Goal: Transaction & Acquisition: Download file/media

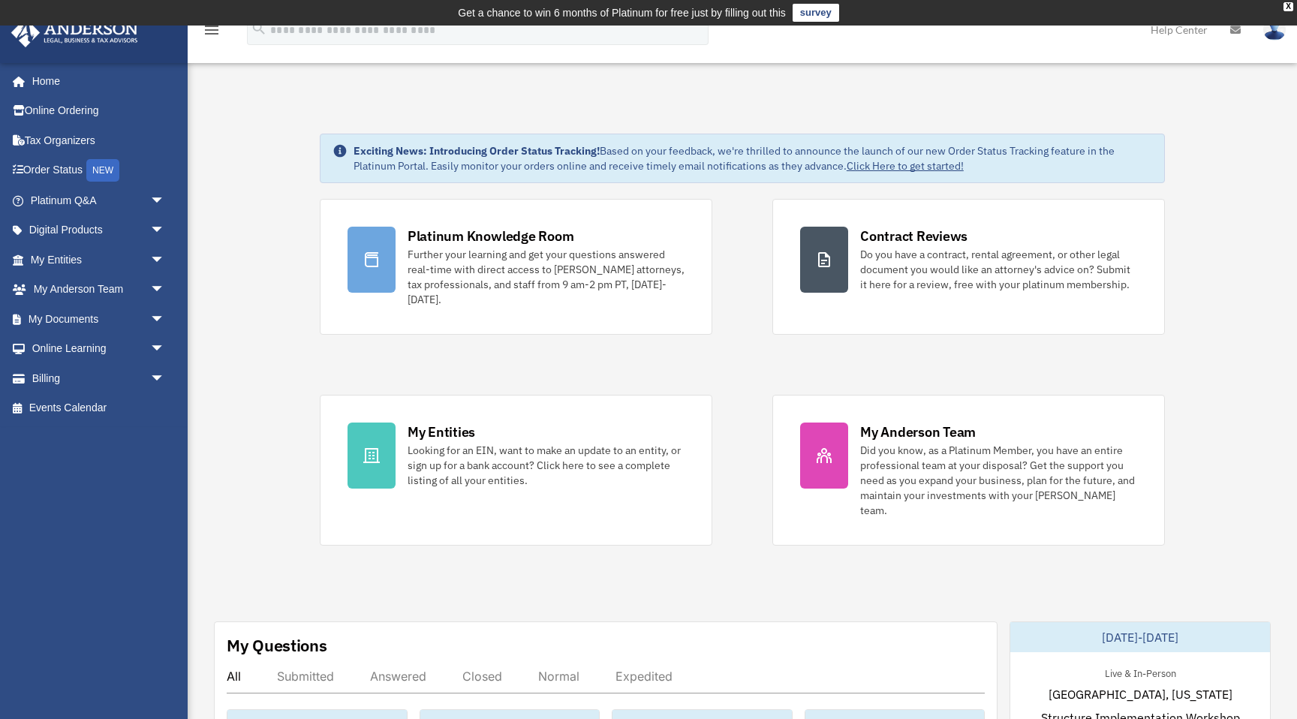
click at [156, 318] on span "arrow_drop_down" at bounding box center [165, 319] width 30 height 31
click at [61, 349] on link "Box" at bounding box center [104, 349] width 167 height 30
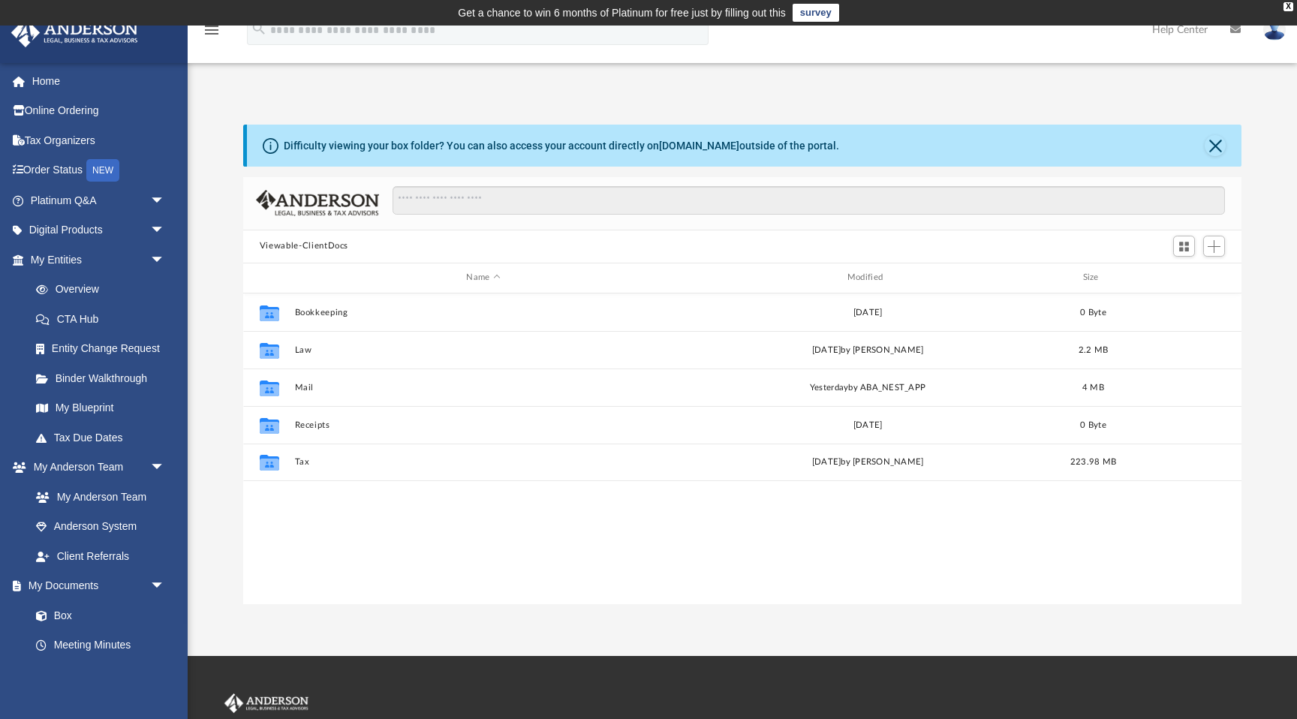
scroll to position [341, 998]
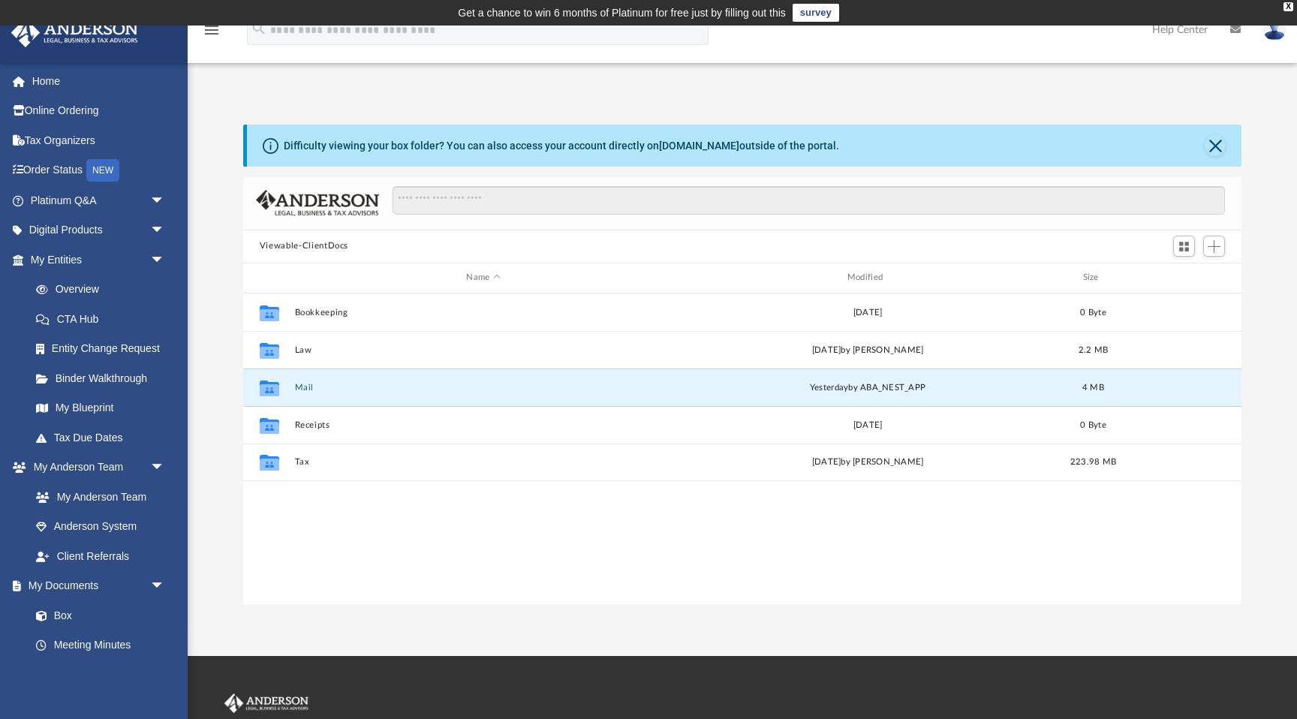
click at [302, 391] on button "Mail" at bounding box center [483, 388] width 378 height 10
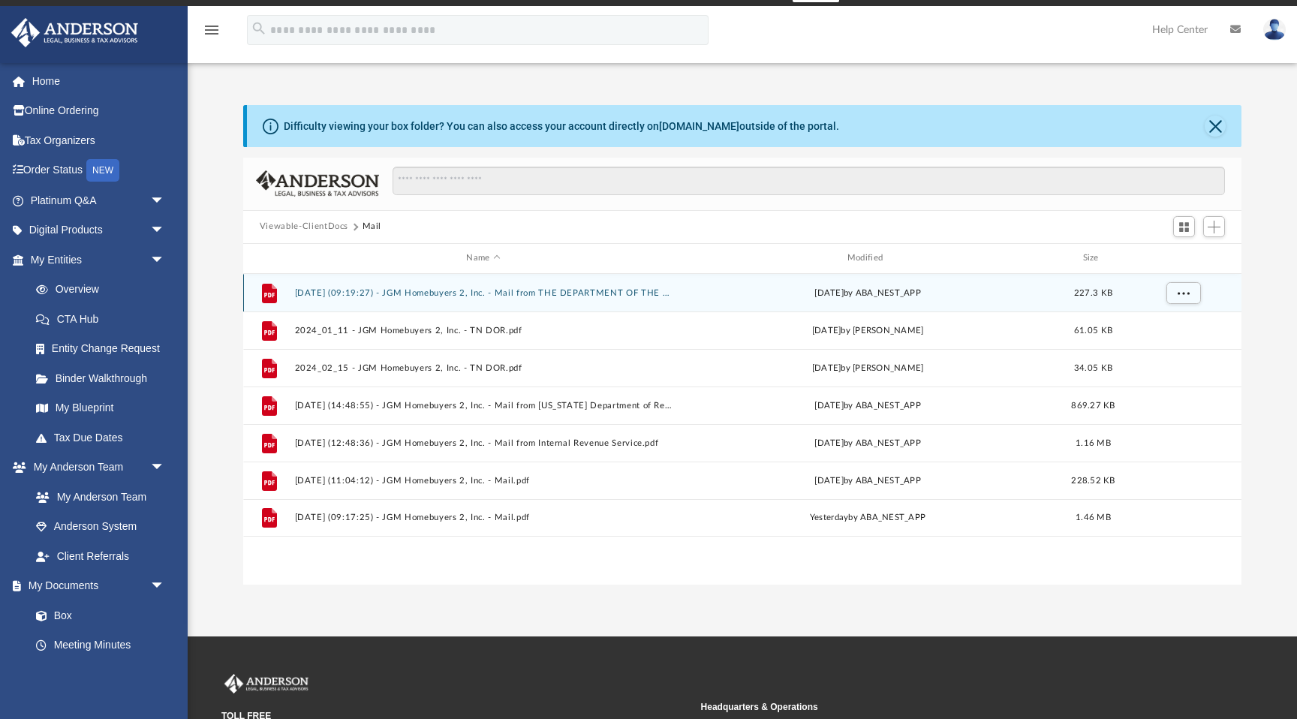
scroll to position [29, 0]
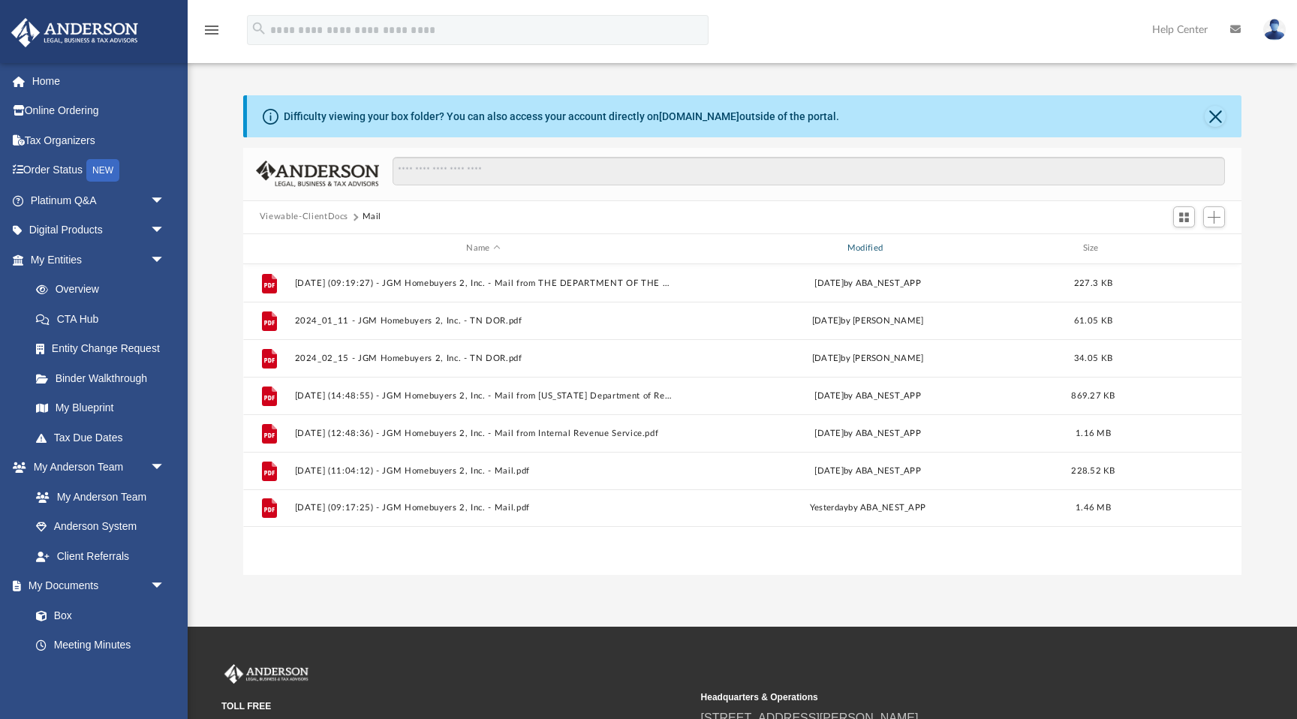
click at [866, 252] on div "Modified" at bounding box center [868, 249] width 378 height 14
click at [861, 247] on div "Modified" at bounding box center [868, 249] width 378 height 14
click at [429, 321] on button "[DATE] (11:04:12) - JGM Homebuyers 2, Inc. - Mail.pdf" at bounding box center [483, 321] width 378 height 10
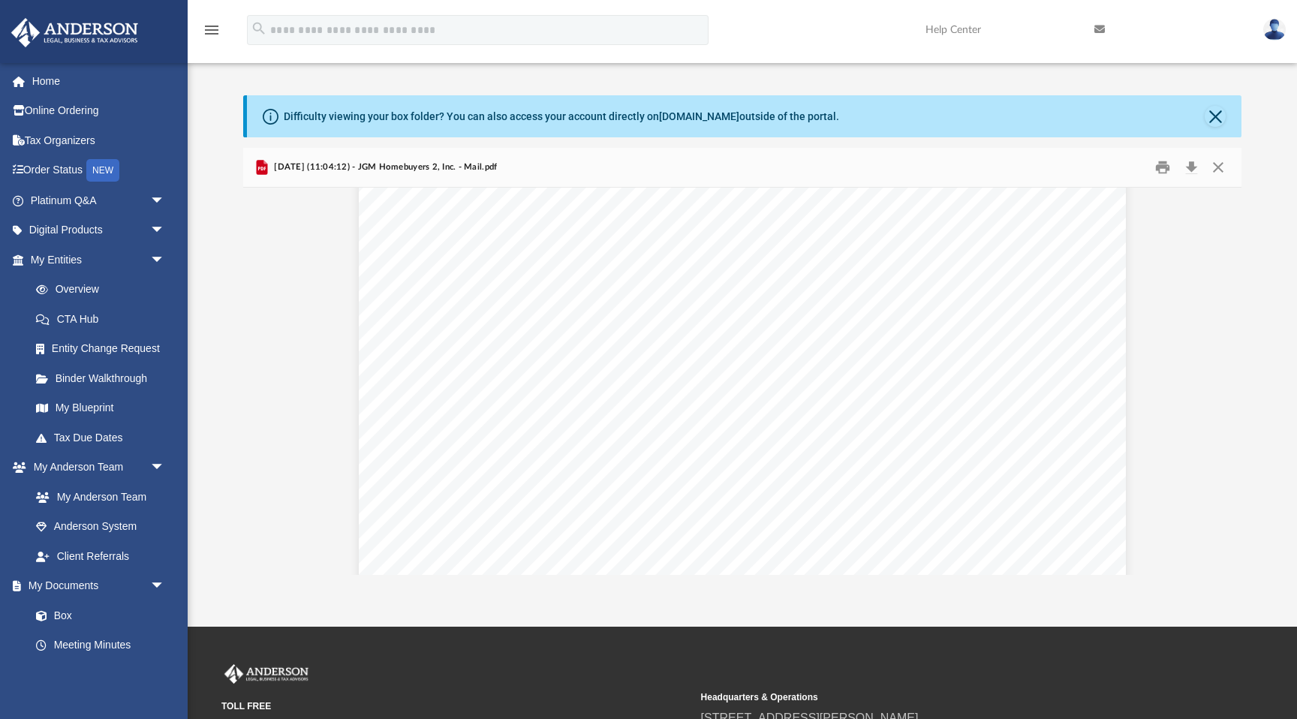
scroll to position [387, 0]
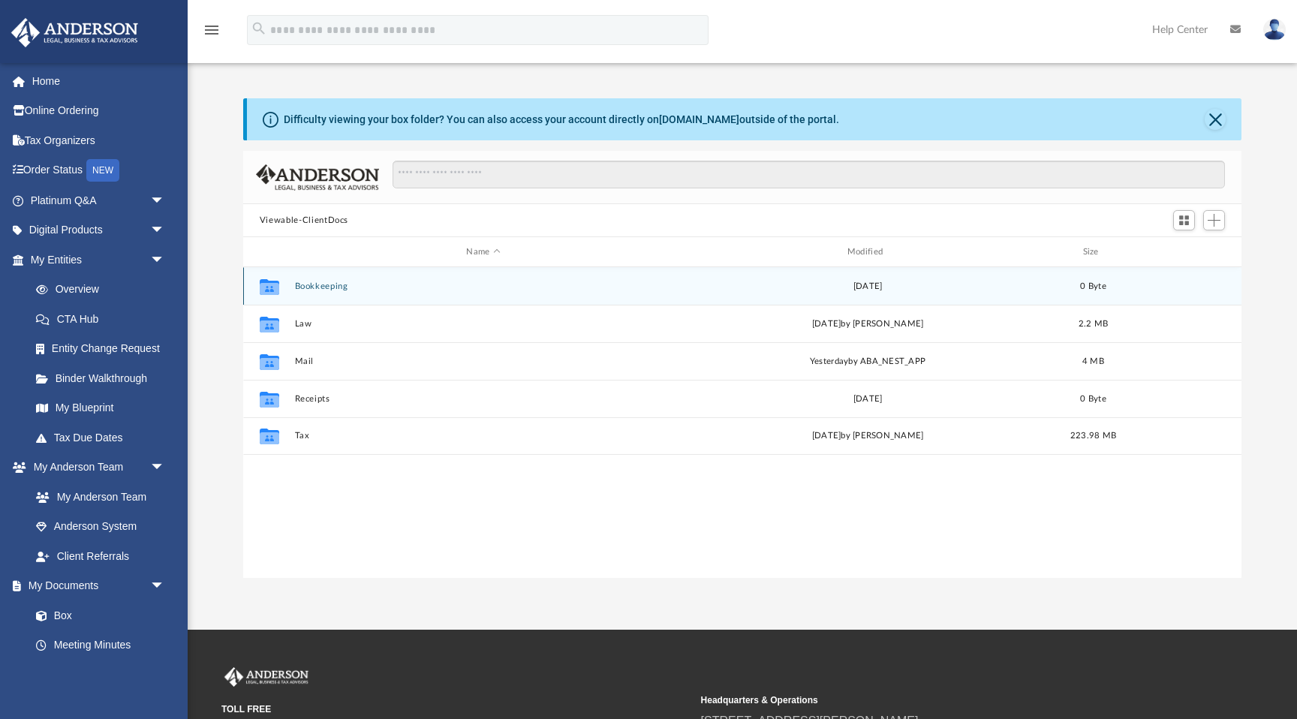
scroll to position [29, 0]
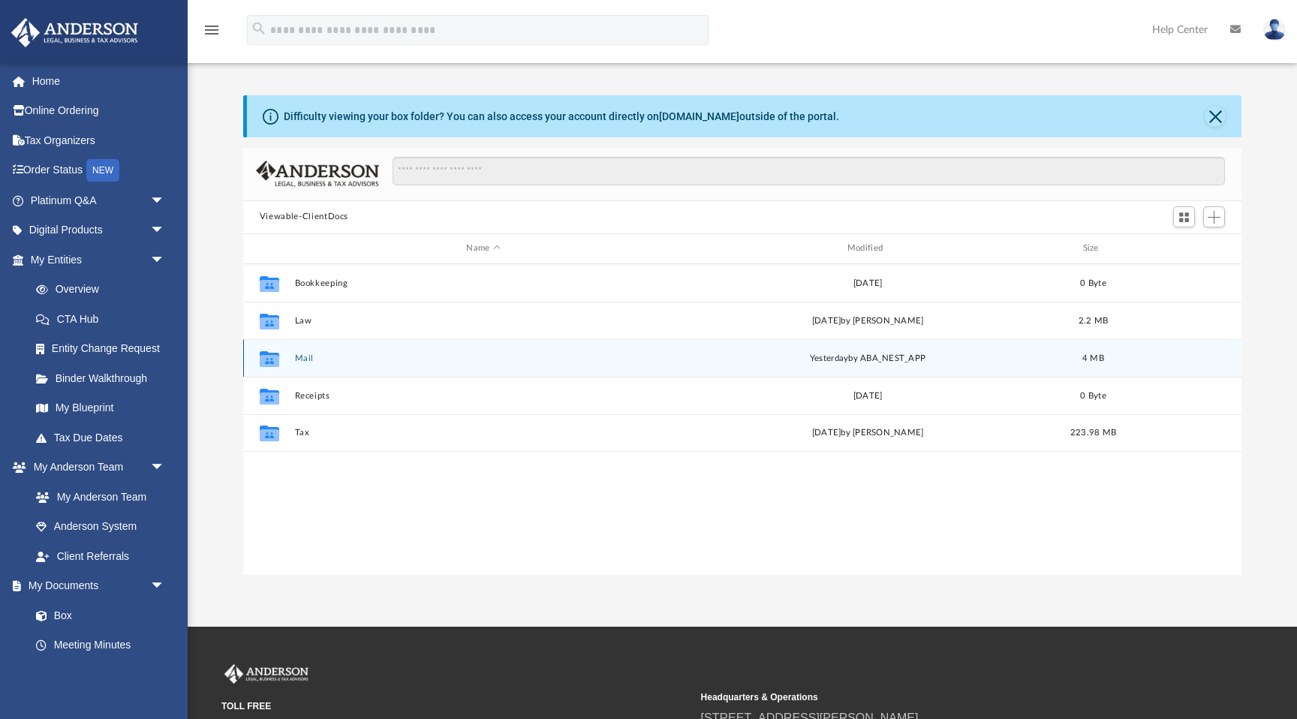
click at [300, 354] on button "Mail" at bounding box center [483, 359] width 378 height 10
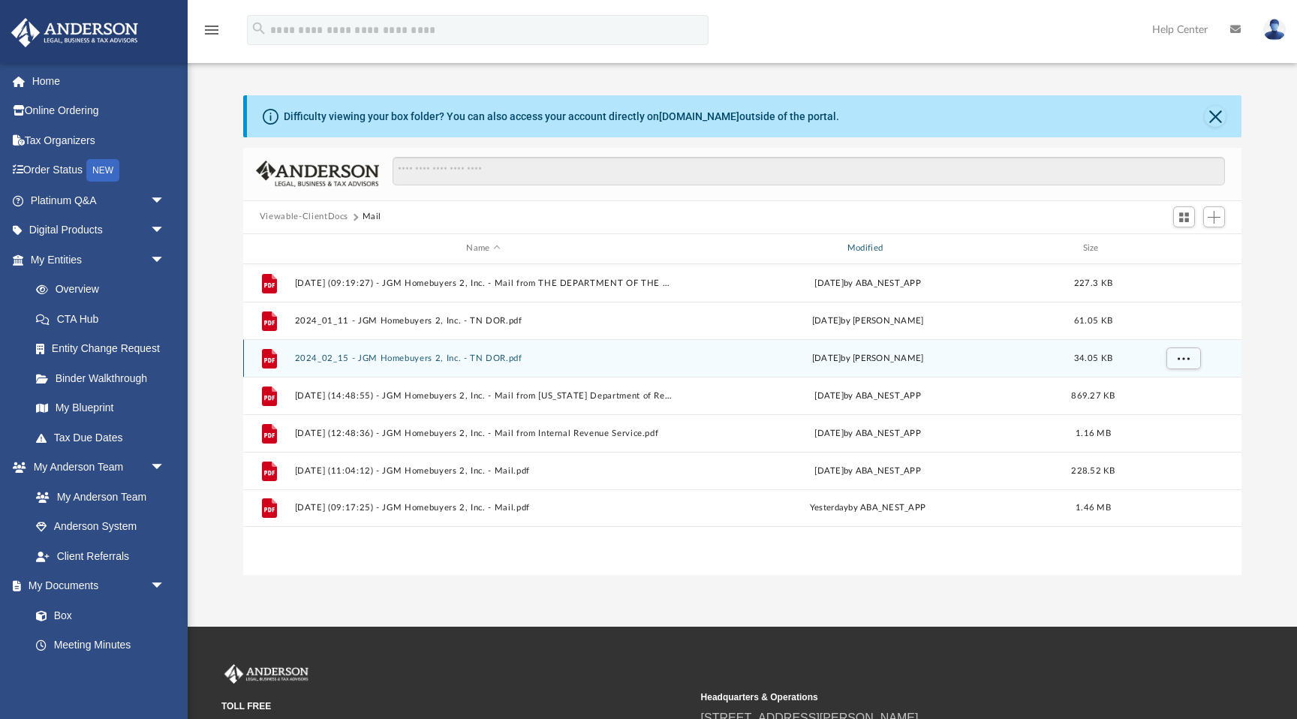
click at [863, 248] on div "Modified" at bounding box center [868, 249] width 378 height 14
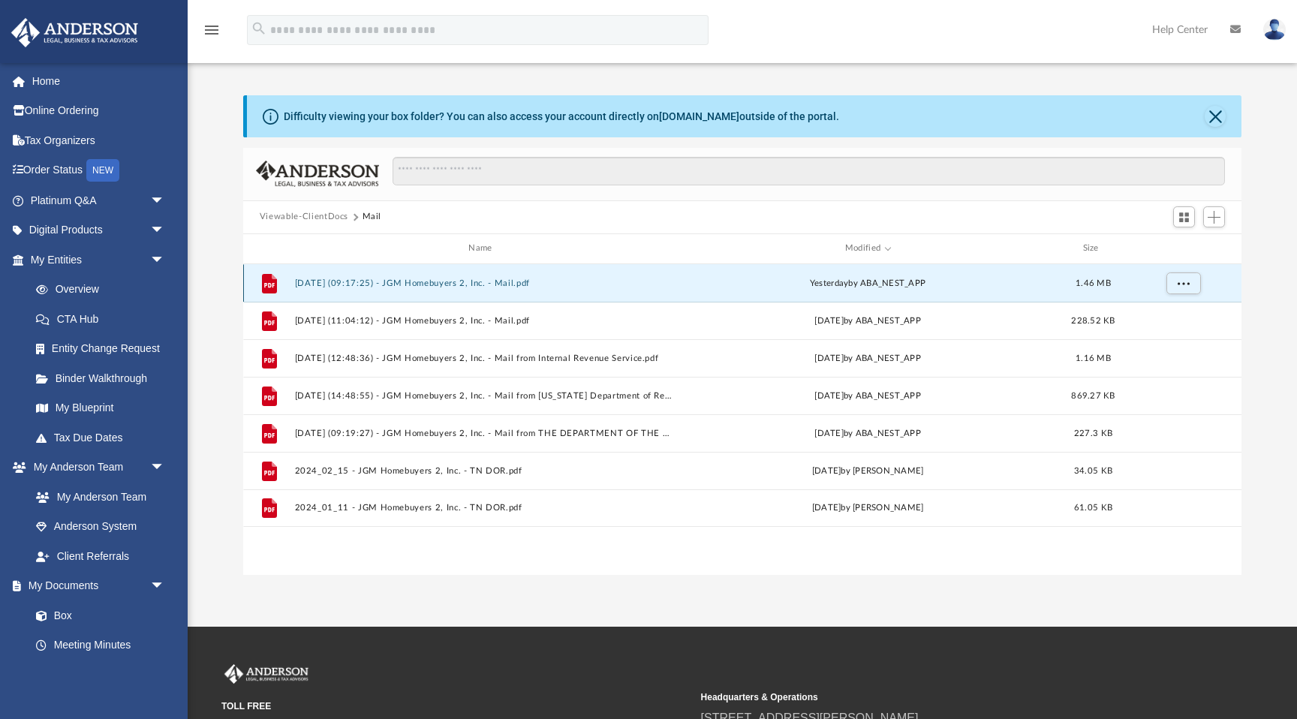
drag, startPoint x: 300, startPoint y: 354, endPoint x: 375, endPoint y: 283, distance: 103.0
click at [375, 283] on button "[DATE] (09:17:25) - JGM Homebuyers 2, Inc. - Mail.pdf" at bounding box center [483, 284] width 378 height 10
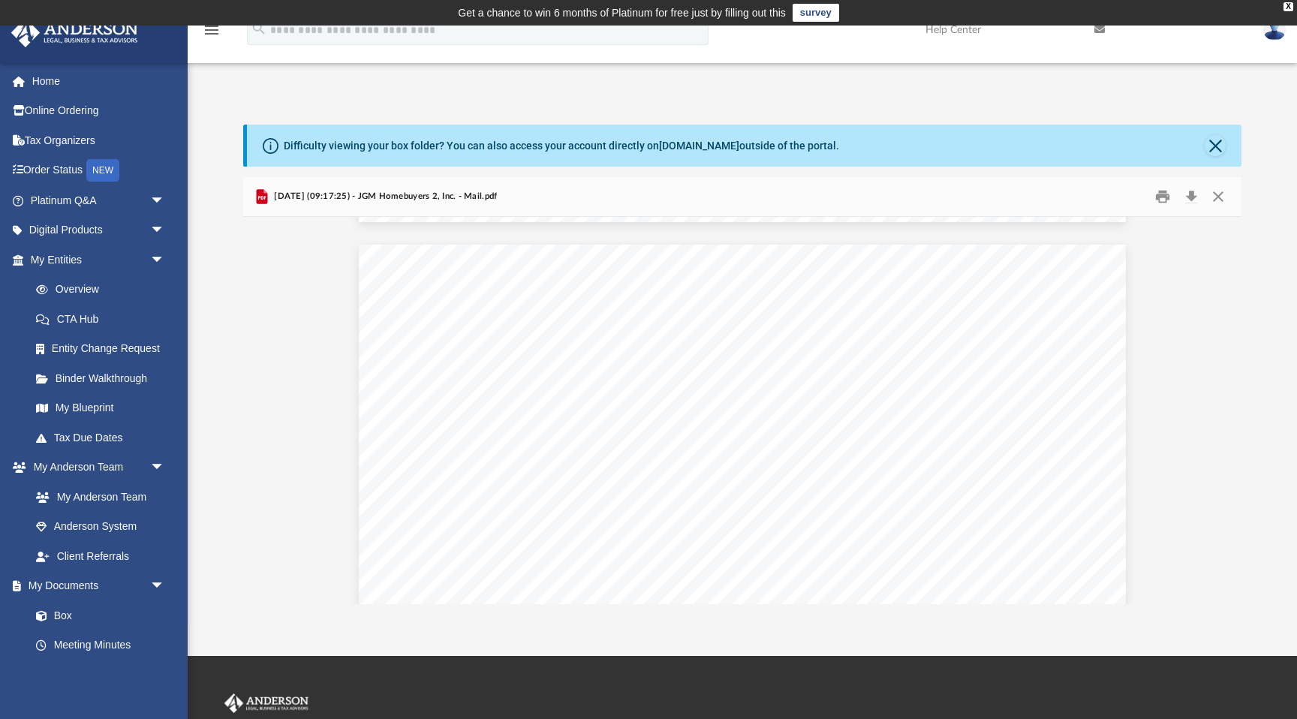
scroll to position [3059, 0]
